Goal: Navigation & Orientation: Find specific page/section

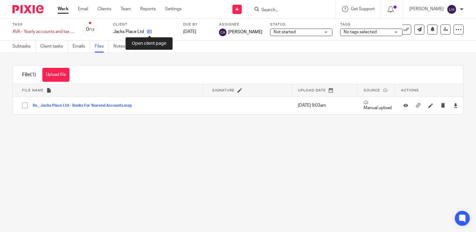
click at [150, 31] on icon at bounding box center [149, 31] width 5 height 5
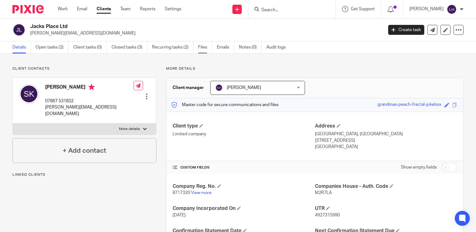
click at [205, 48] on link "Files" at bounding box center [205, 47] width 14 height 12
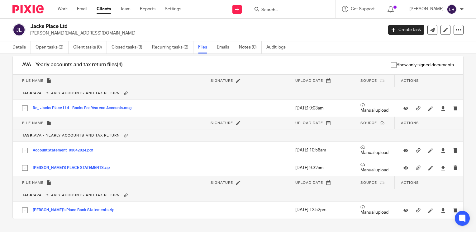
scroll to position [294, 0]
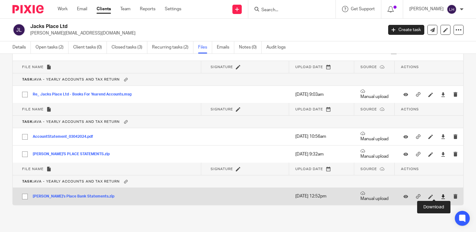
click at [441, 197] on icon at bounding box center [443, 197] width 5 height 5
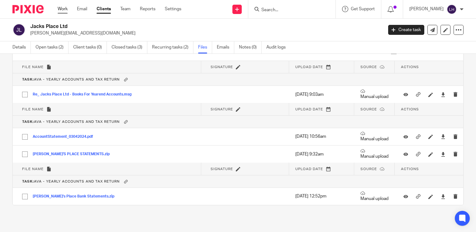
click at [62, 9] on link "Work" at bounding box center [63, 9] width 10 height 6
